Goal: Task Accomplishment & Management: Manage account settings

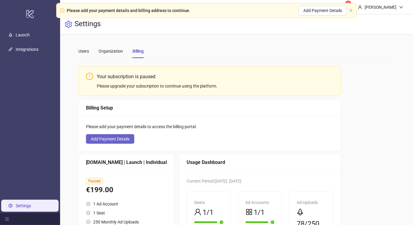
click at [118, 136] on span "Add Payment Details" at bounding box center [110, 138] width 39 height 5
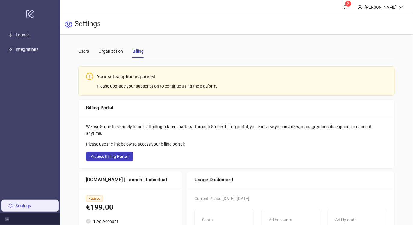
click at [130, 76] on div "Your subscription is paused" at bounding box center [242, 77] width 290 height 8
click at [131, 76] on div "Your subscription is paused" at bounding box center [242, 77] width 290 height 8
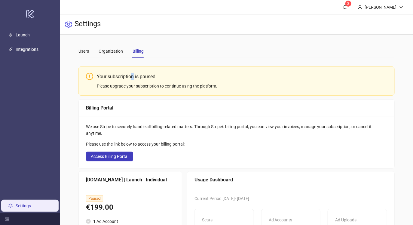
click at [131, 76] on div "Your subscription is paused" at bounding box center [242, 77] width 290 height 8
drag, startPoint x: 151, startPoint y: 78, endPoint x: 96, endPoint y: 75, distance: 55.4
click at [96, 75] on div "Your subscription is paused Please upgrade your subscription to continue using …" at bounding box center [236, 80] width 316 height 29
click at [115, 89] on div "Please upgrade your subscription to continue using the platform." at bounding box center [242, 86] width 290 height 7
click at [120, 160] on button "Access Billing Portal" at bounding box center [109, 156] width 47 height 10
